Goal: Find specific page/section: Find specific page/section

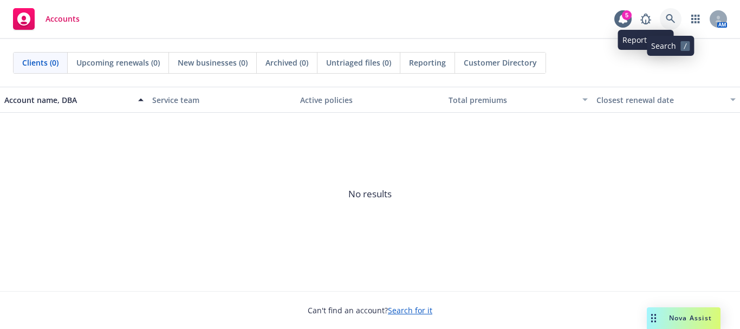
click at [664, 16] on link at bounding box center [671, 19] width 22 height 22
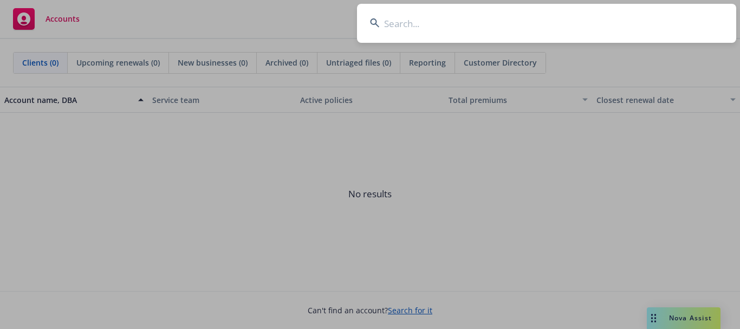
click at [598, 29] on input at bounding box center [546, 23] width 379 height 39
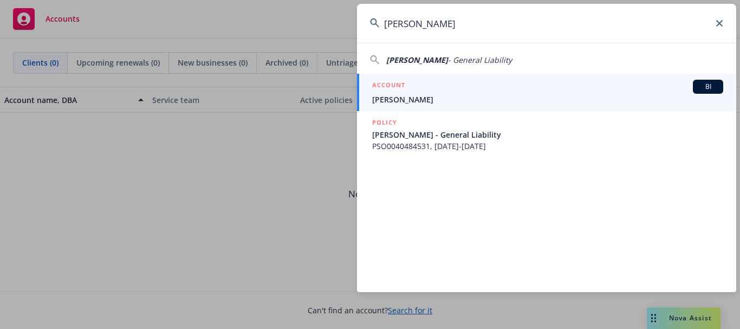
type input "[PERSON_NAME]"
click at [461, 96] on span "[PERSON_NAME]" at bounding box center [547, 99] width 351 height 11
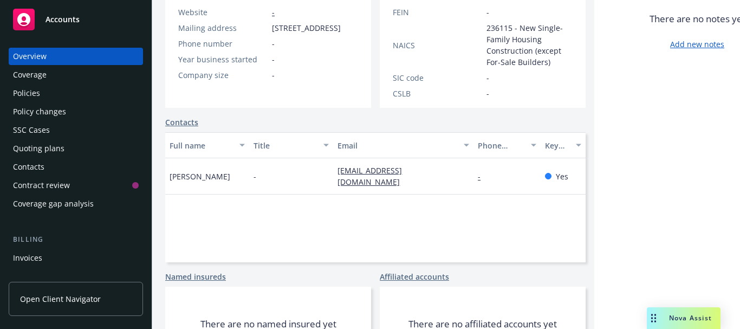
scroll to position [217, 0]
